Goal: Information Seeking & Learning: Find specific fact

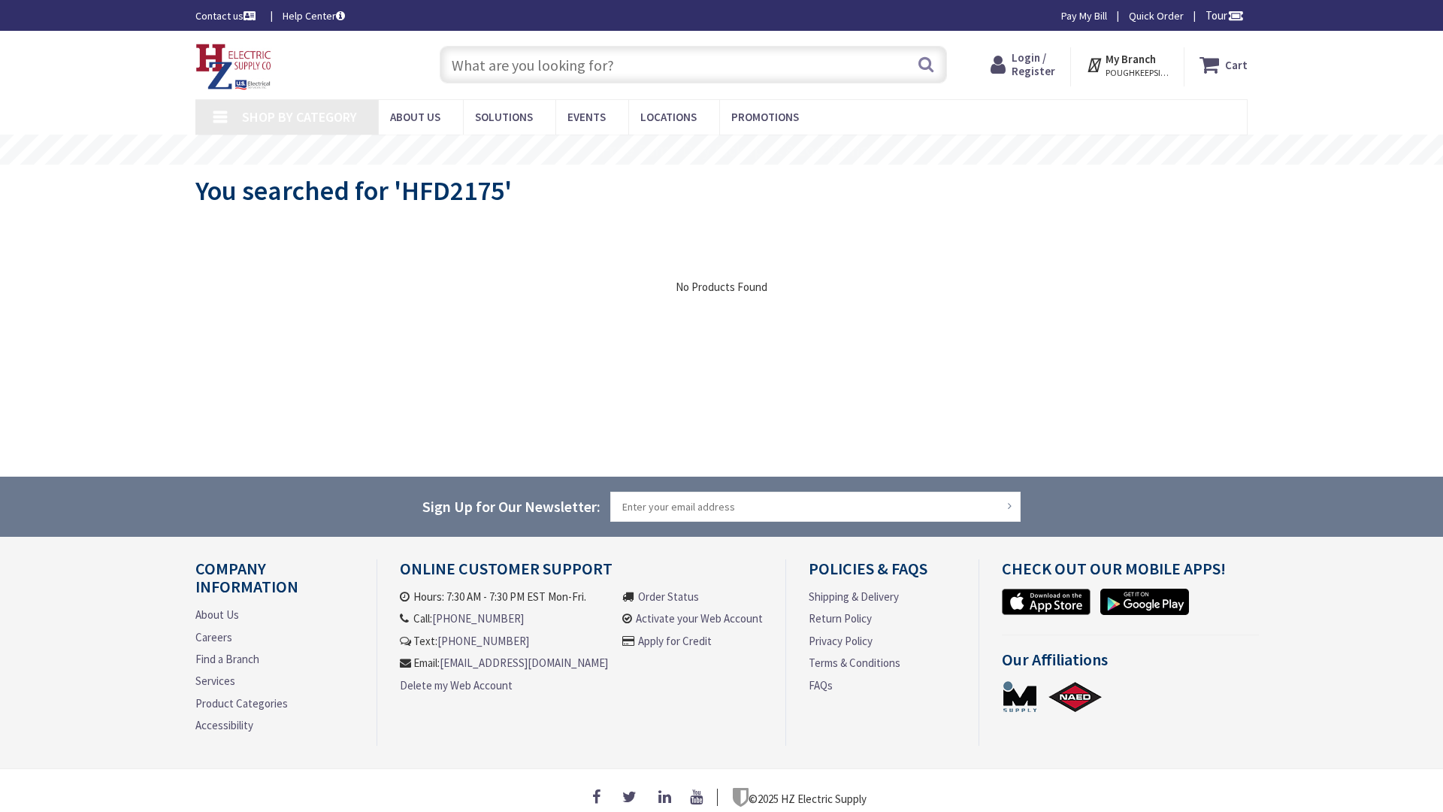
type input "Amistad Ln, [GEOGRAPHIC_DATA], [GEOGRAPHIC_DATA], [GEOGRAPHIC_DATA]"
